Goal: Transaction & Acquisition: Subscribe to service/newsletter

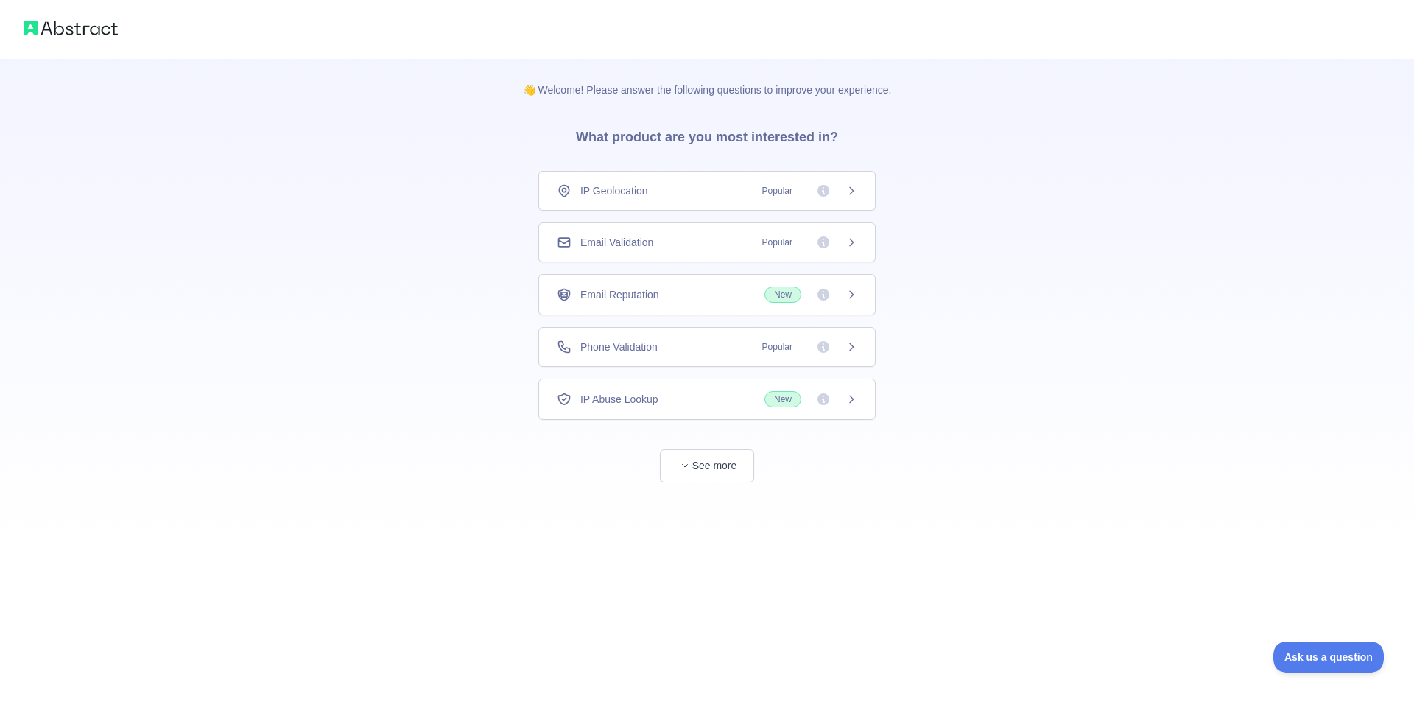
click at [846, 194] on icon at bounding box center [852, 191] width 12 height 12
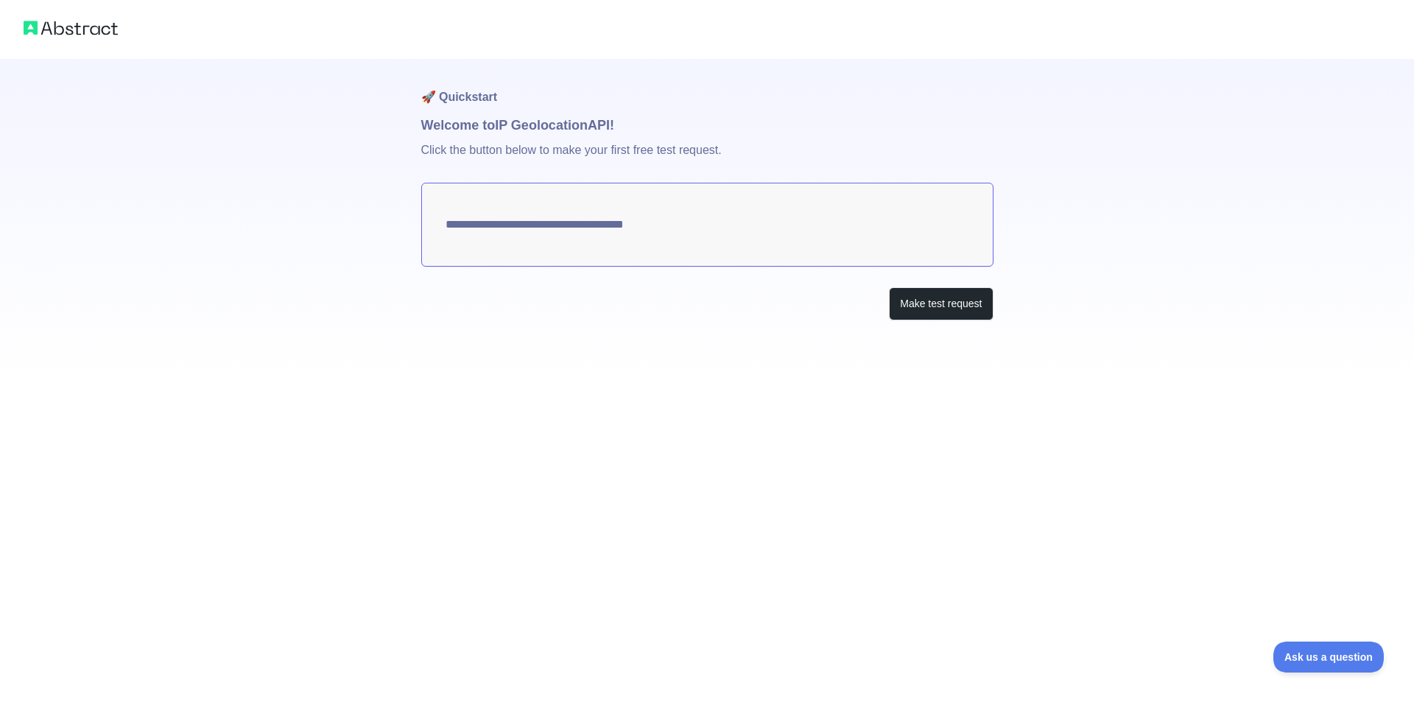
type textarea "**********"
click at [962, 313] on button "Make test request" at bounding box center [941, 303] width 104 height 33
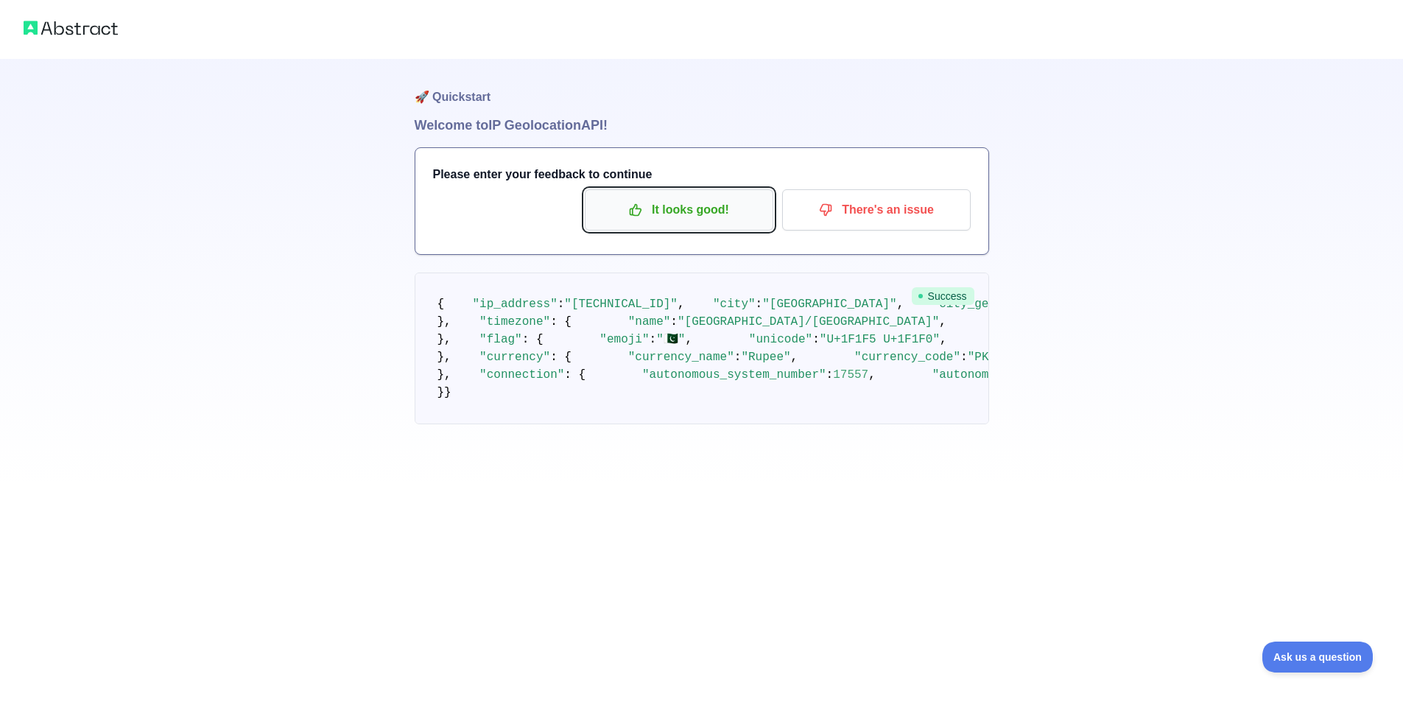
click at [661, 222] on button "It looks good!" at bounding box center [679, 209] width 189 height 41
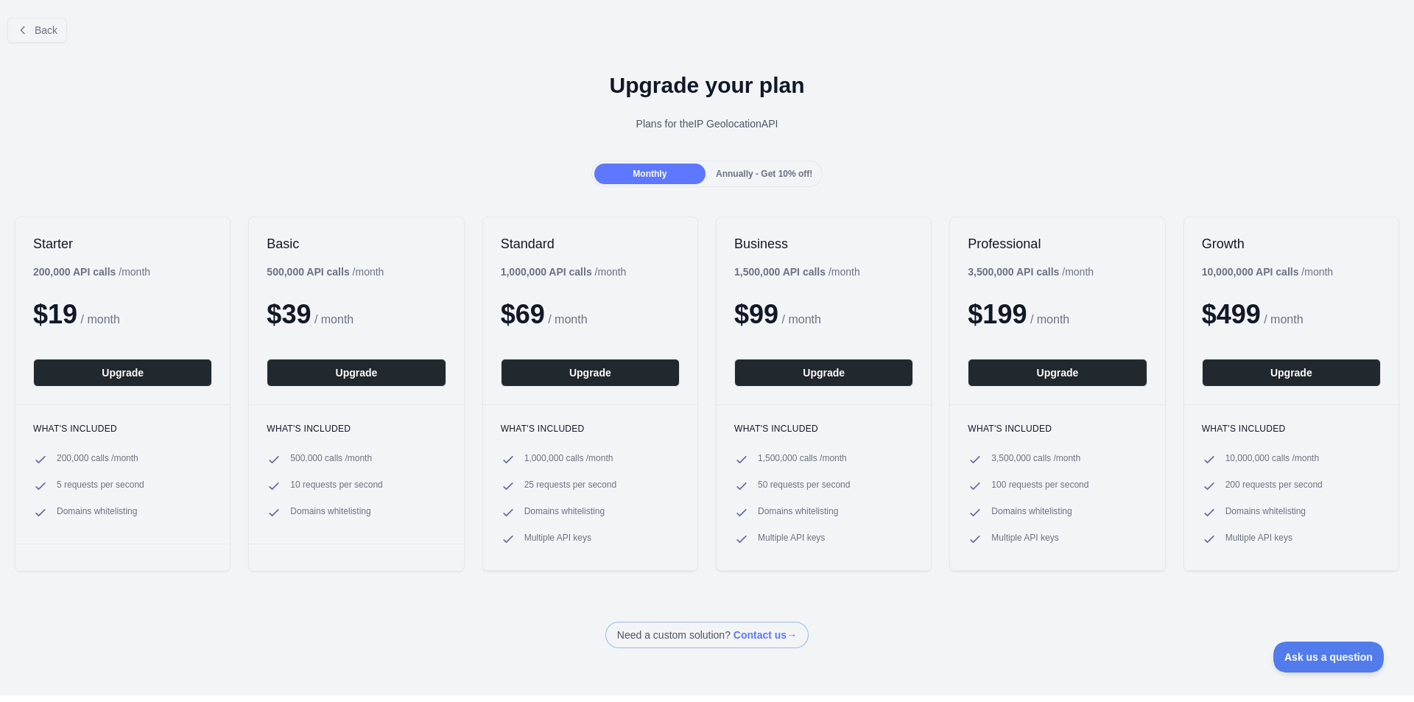
click at [746, 192] on div "Back Upgrade your plan Plans for the IP Geolocation API Monthly Annually - Get …" at bounding box center [707, 327] width 1414 height 642
click at [746, 180] on div "Annually - Get 10% off!" at bounding box center [764, 174] width 111 height 21
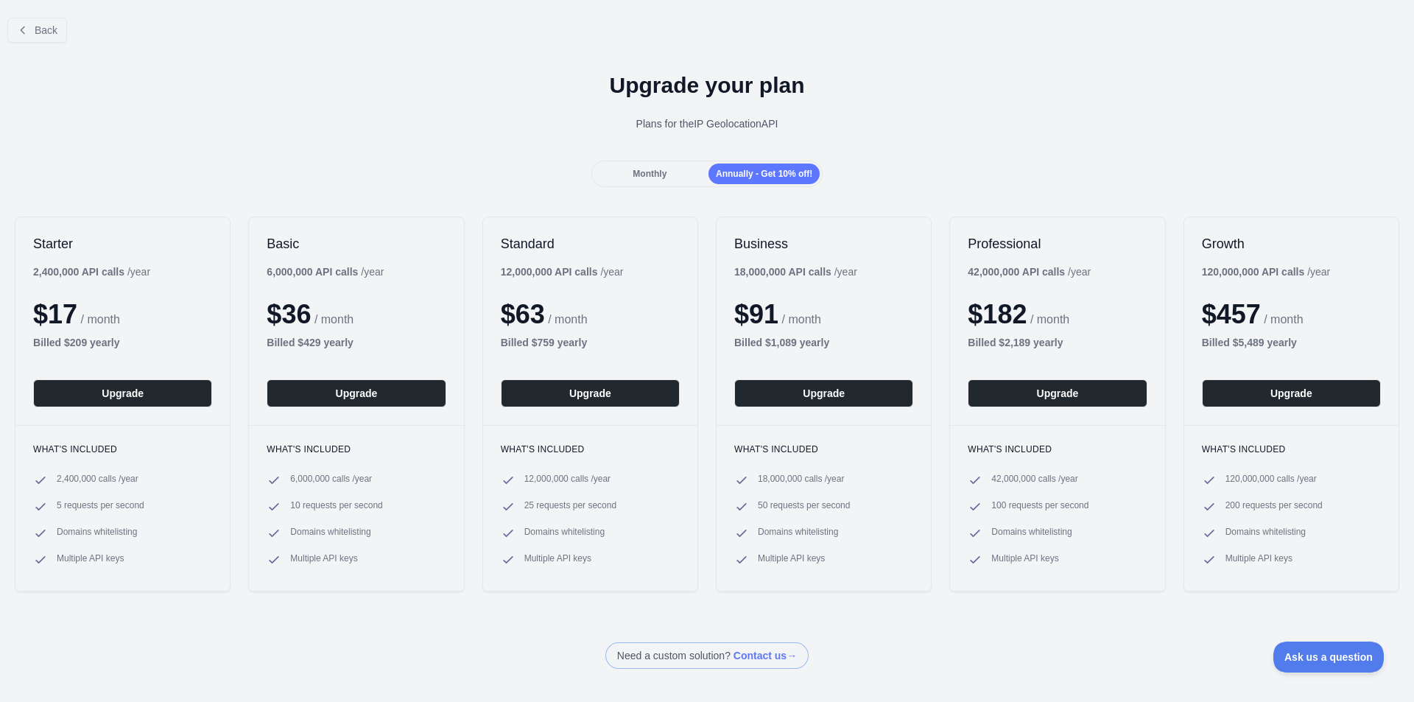
click at [620, 174] on div "Monthly" at bounding box center [649, 174] width 111 height 21
